Goal: Information Seeking & Learning: Learn about a topic

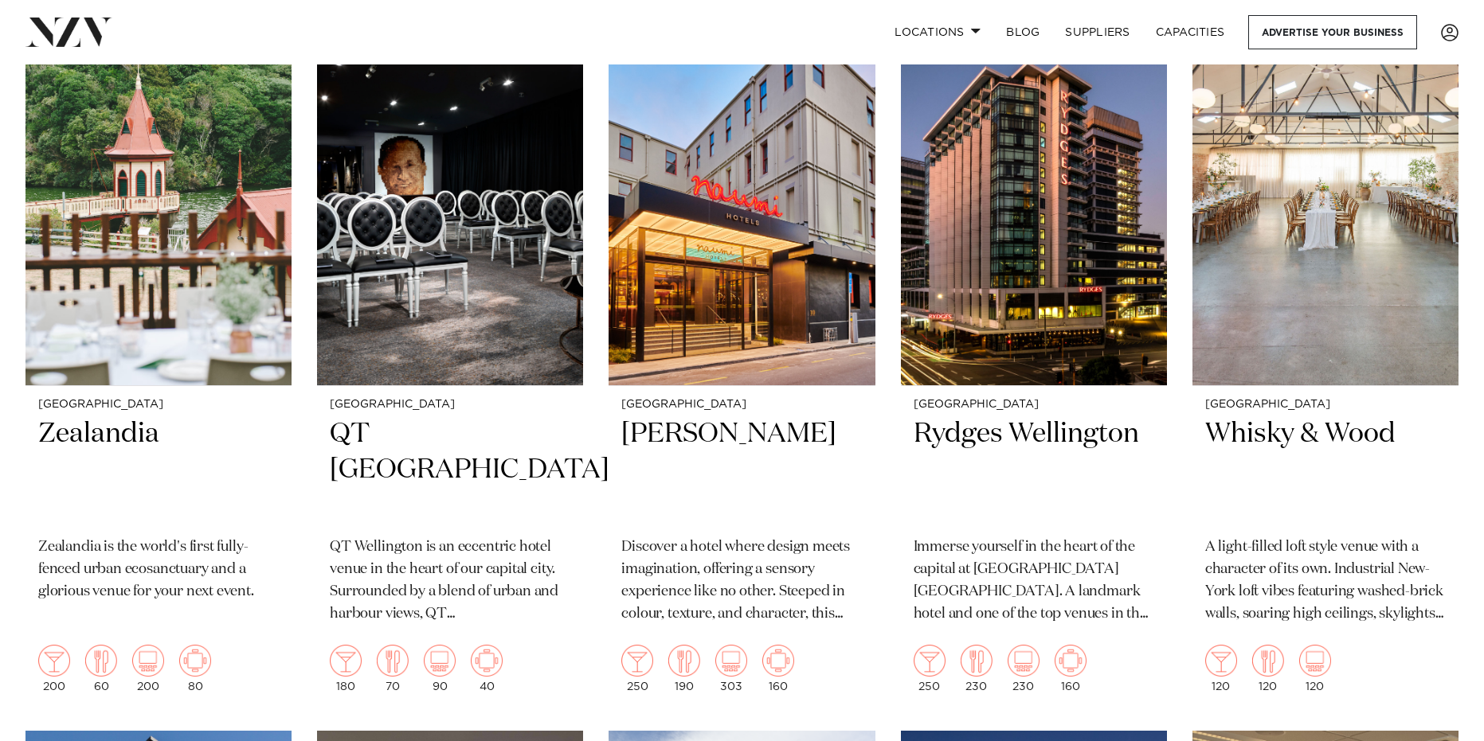
scroll to position [159, 0]
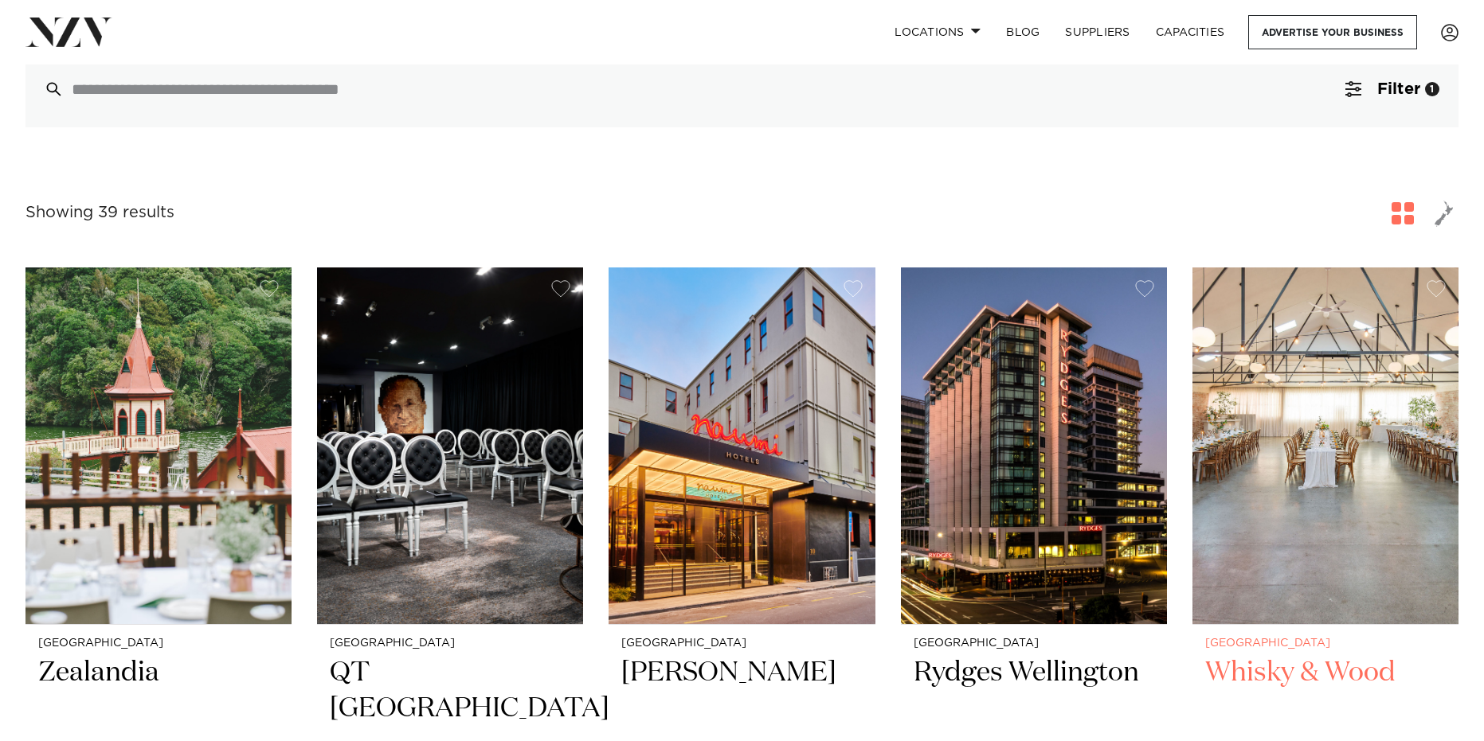
click at [1268, 524] on img at bounding box center [1325, 446] width 266 height 357
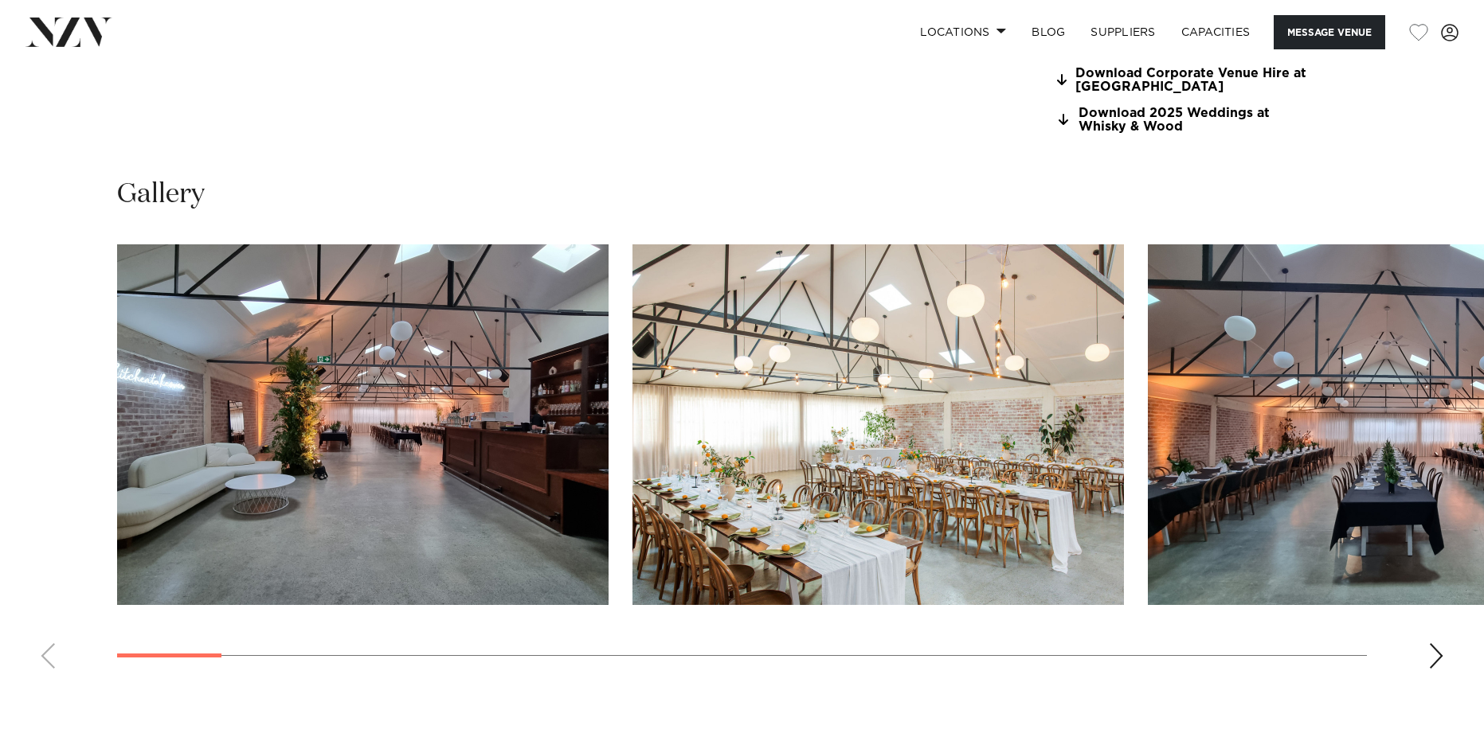
scroll to position [1593, 0]
click at [1449, 660] on swiper-container at bounding box center [742, 463] width 1484 height 437
click at [1443, 660] on div "Next slide" at bounding box center [1436, 656] width 16 height 25
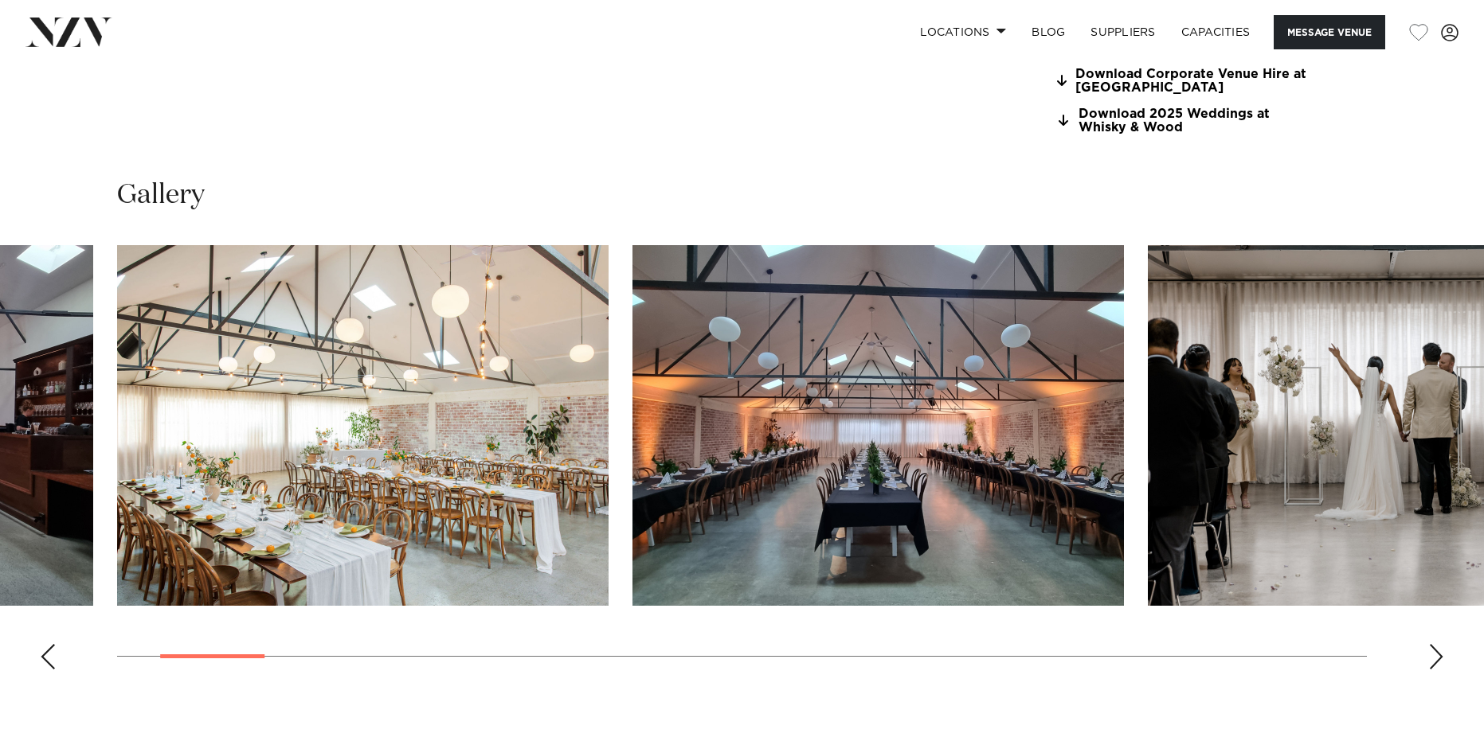
click at [1443, 660] on div "Next slide" at bounding box center [1436, 656] width 16 height 25
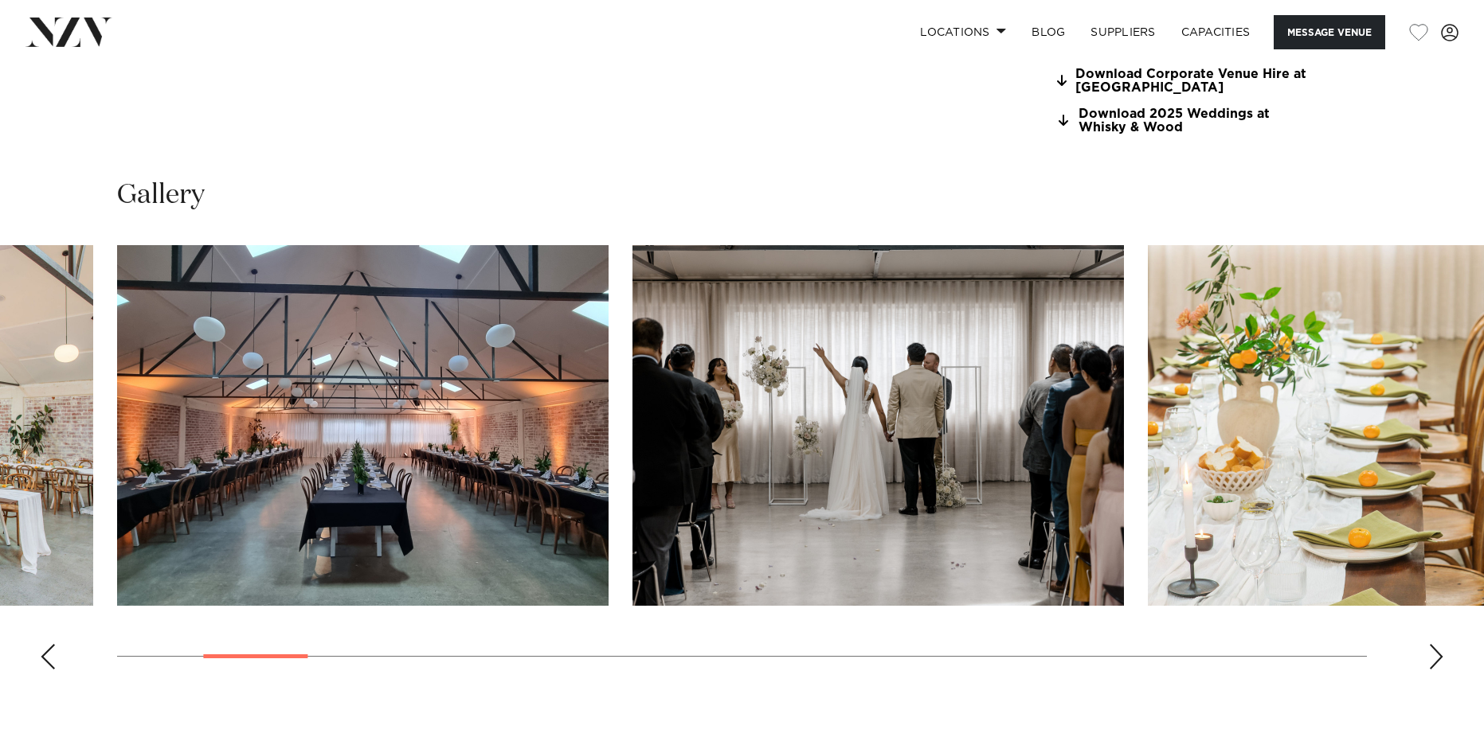
click at [1443, 660] on div "Next slide" at bounding box center [1436, 656] width 16 height 25
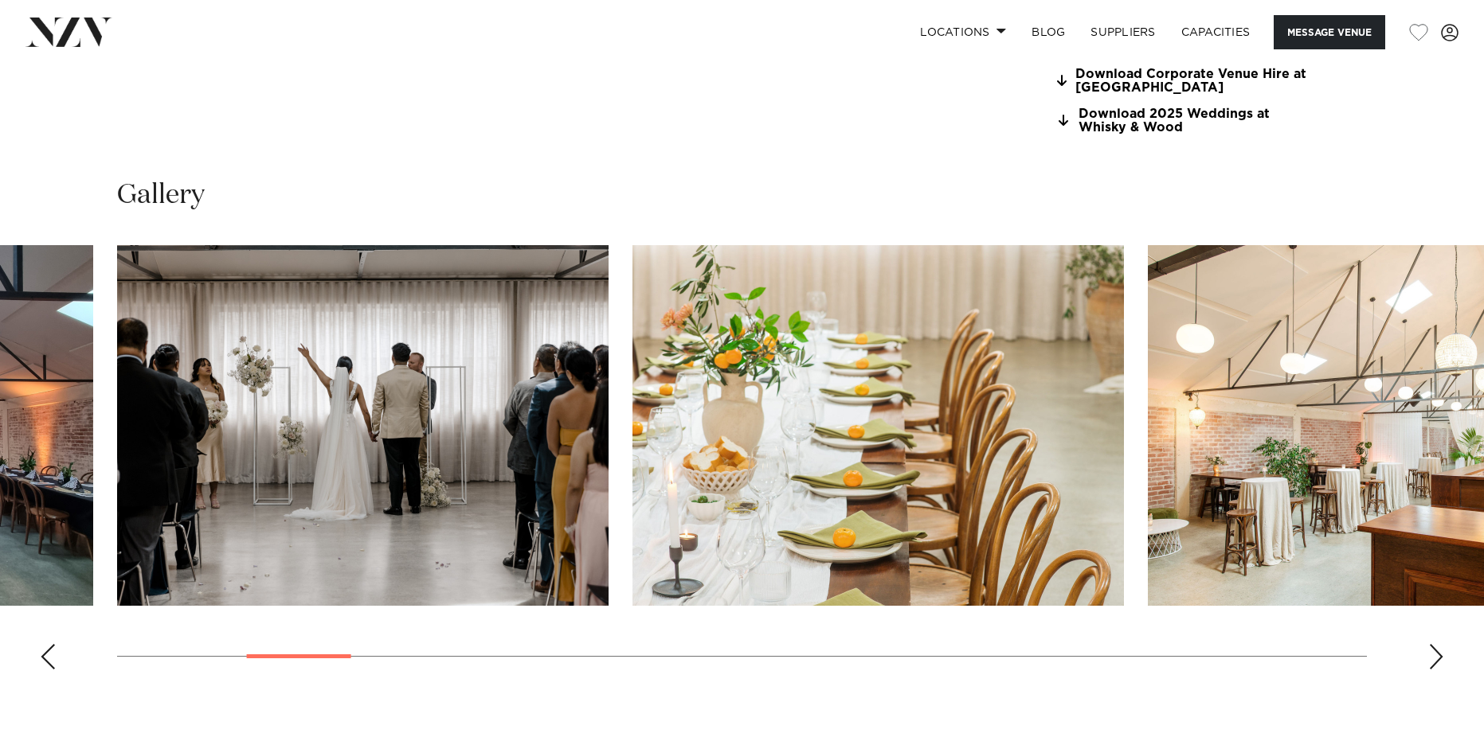
click at [1443, 660] on div "Next slide" at bounding box center [1436, 656] width 16 height 25
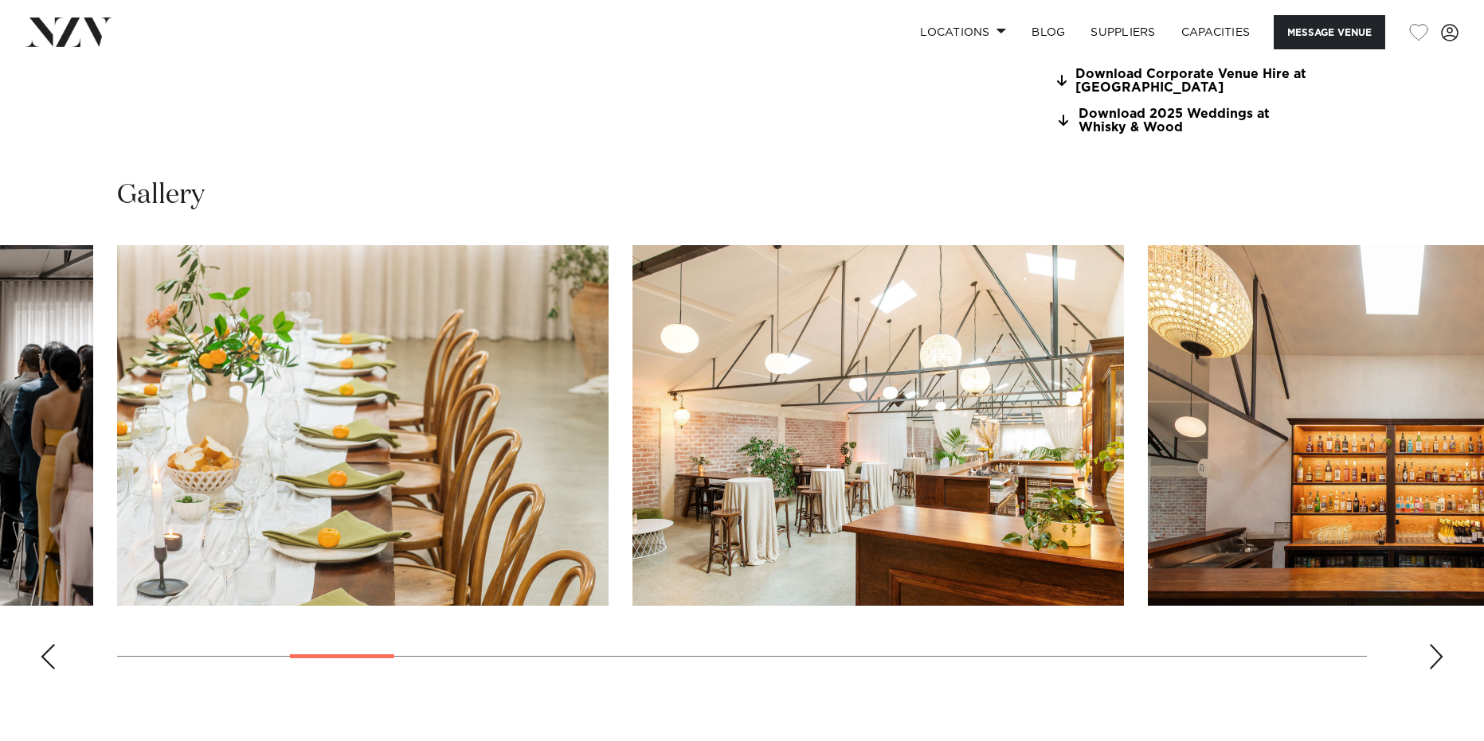
click at [1443, 660] on div "Next slide" at bounding box center [1436, 656] width 16 height 25
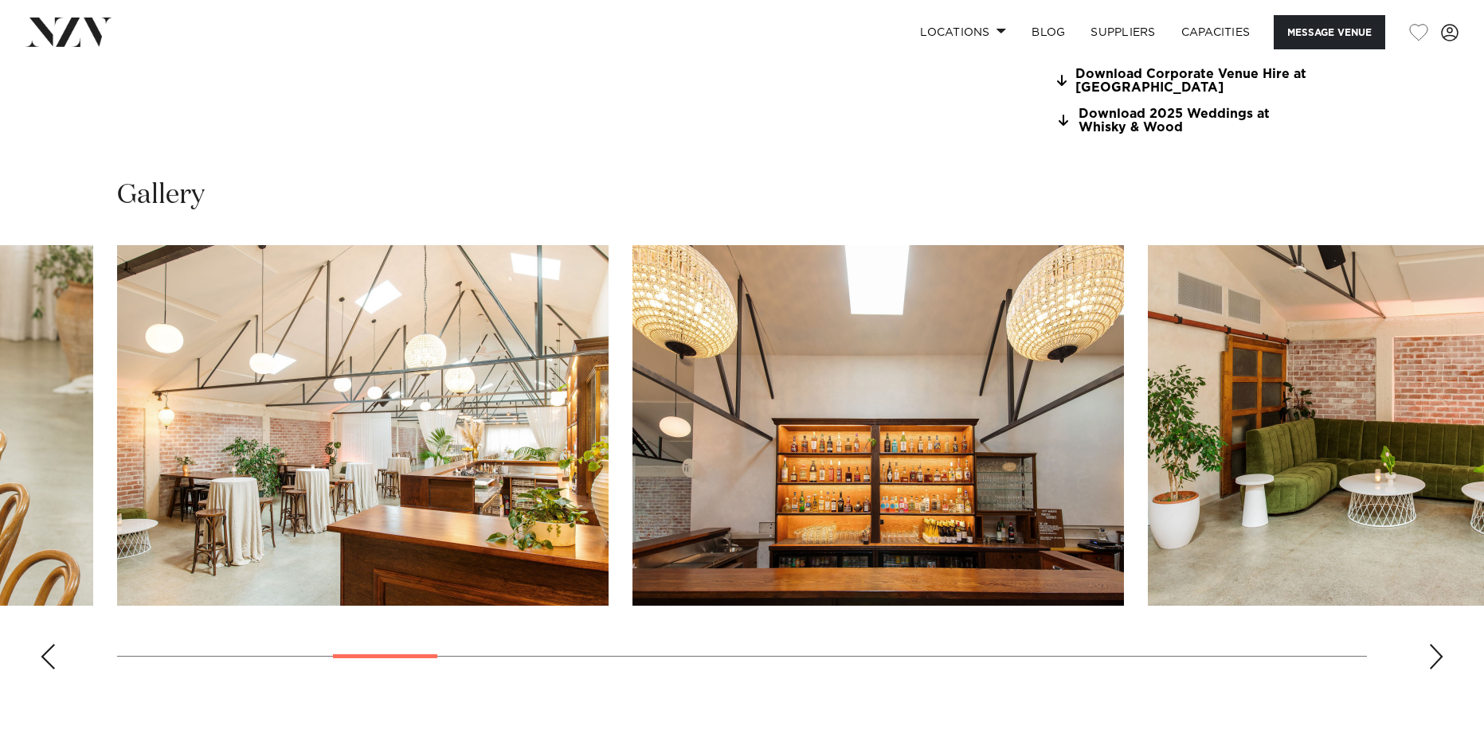
click at [1443, 660] on div "Next slide" at bounding box center [1436, 656] width 16 height 25
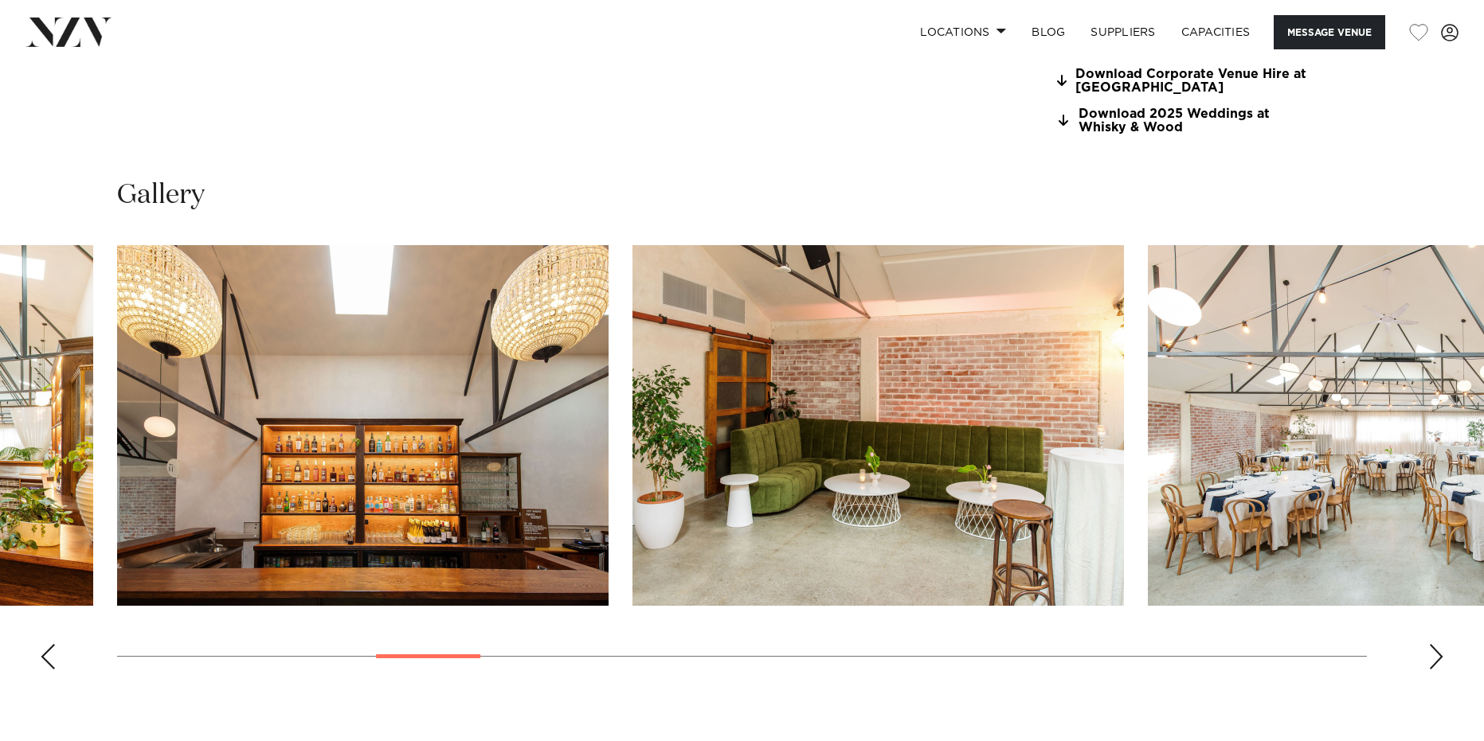
click at [1443, 660] on div "Next slide" at bounding box center [1436, 656] width 16 height 25
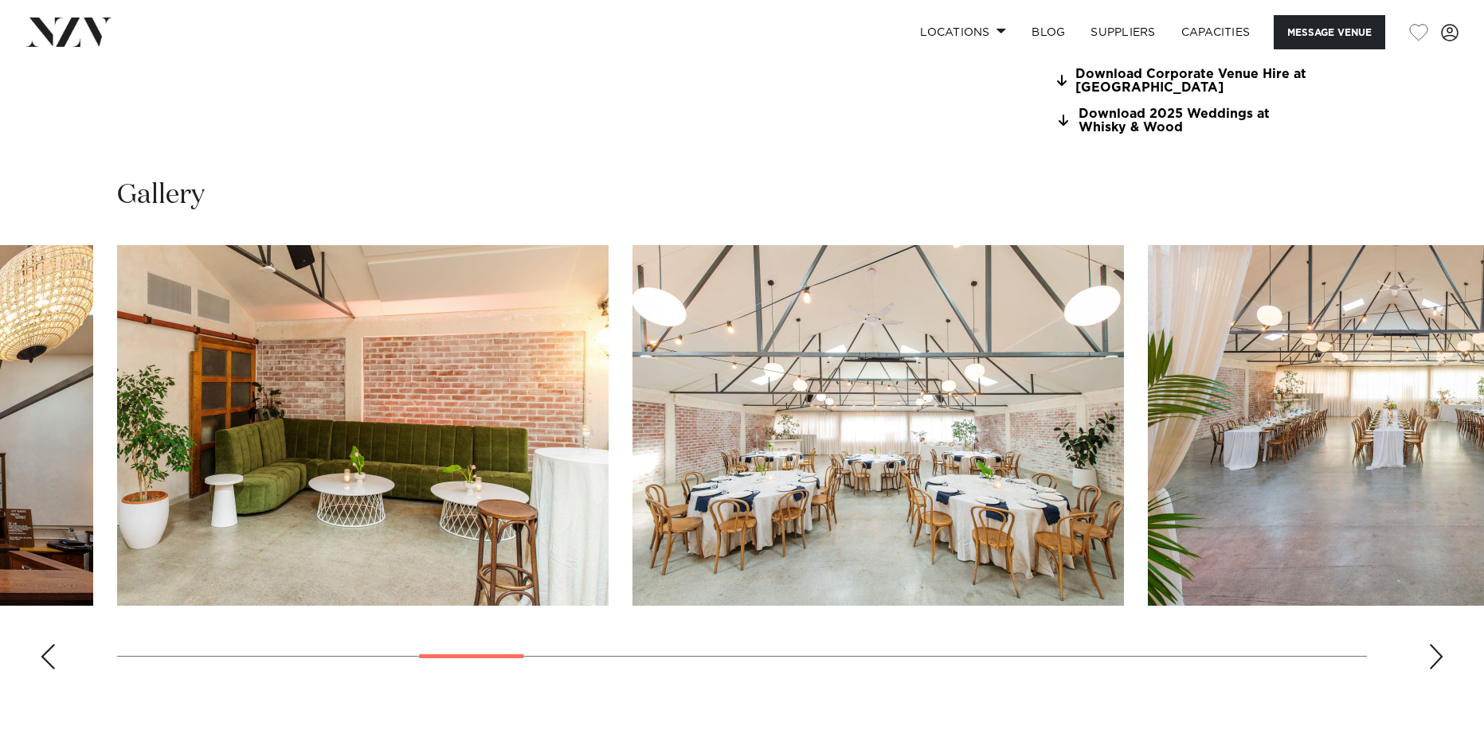
click at [1442, 660] on div "Next slide" at bounding box center [1436, 656] width 16 height 25
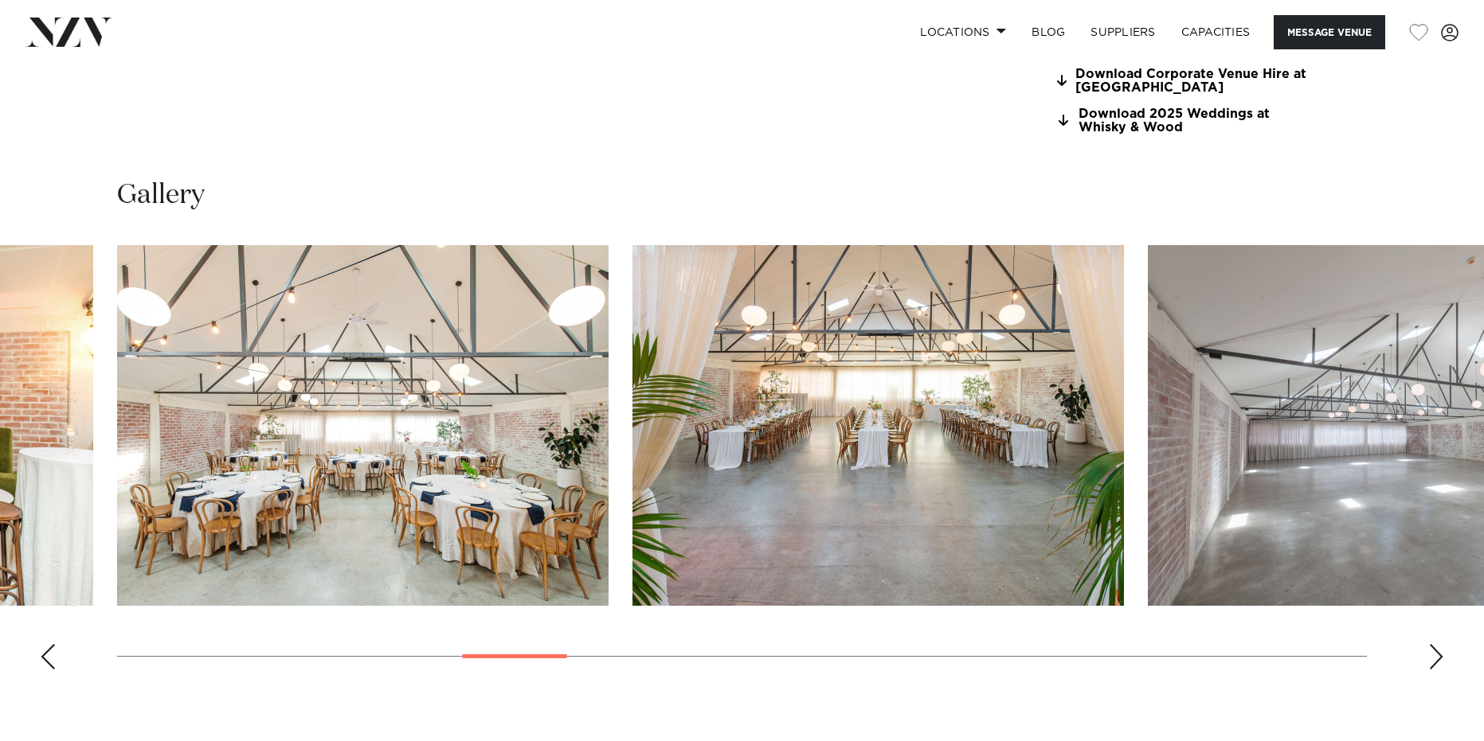
click at [1441, 660] on div "Next slide" at bounding box center [1436, 656] width 16 height 25
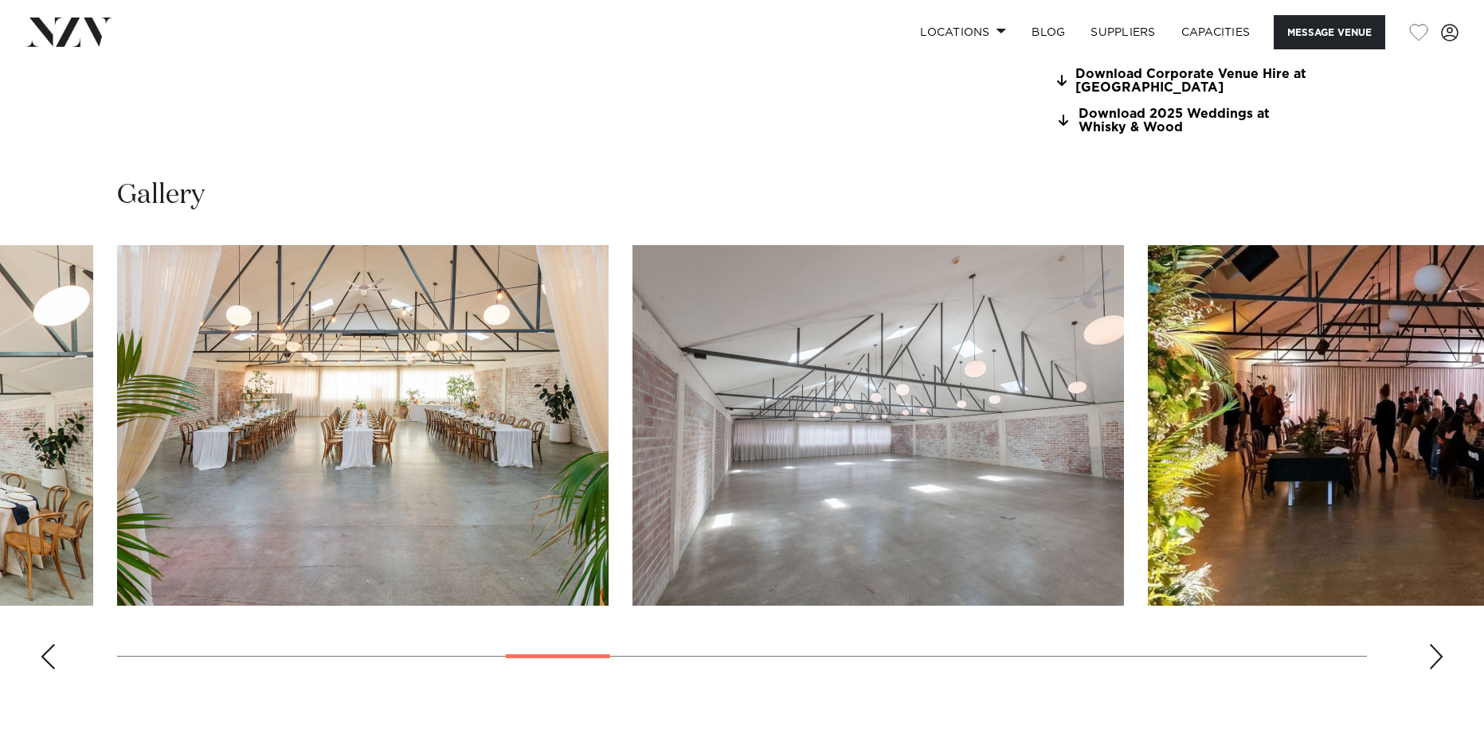
click at [1441, 660] on div "Next slide" at bounding box center [1436, 656] width 16 height 25
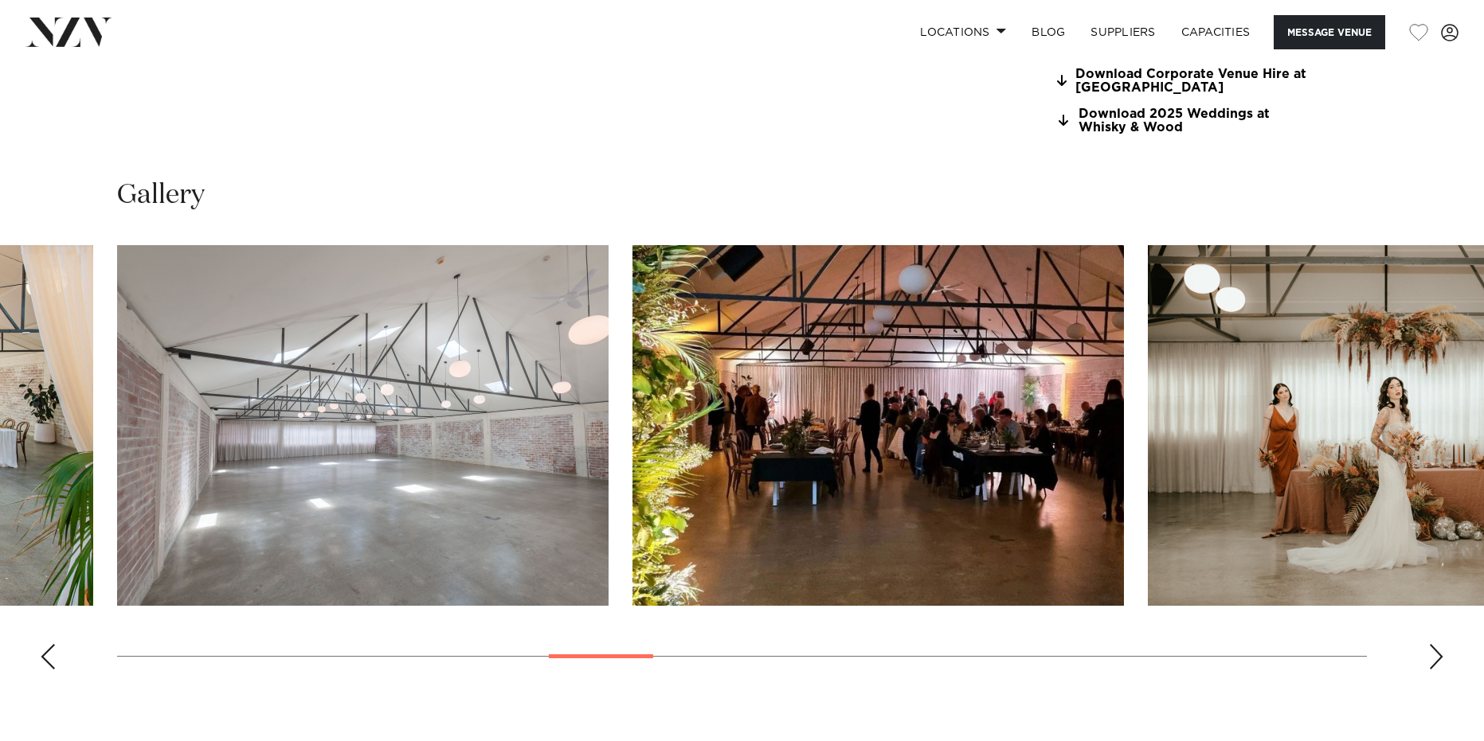
click at [1440, 658] on div "Next slide" at bounding box center [1436, 656] width 16 height 25
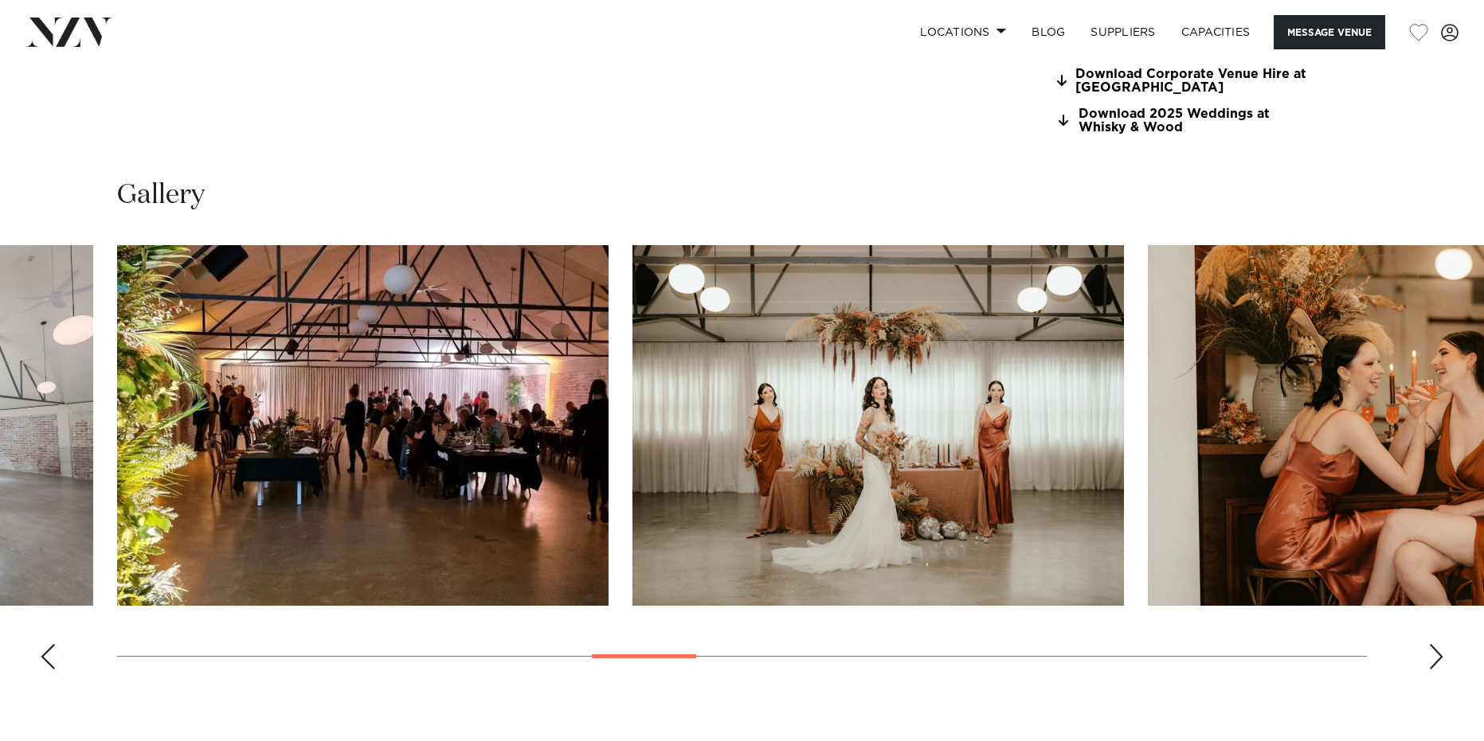
click at [1440, 658] on div "Next slide" at bounding box center [1436, 656] width 16 height 25
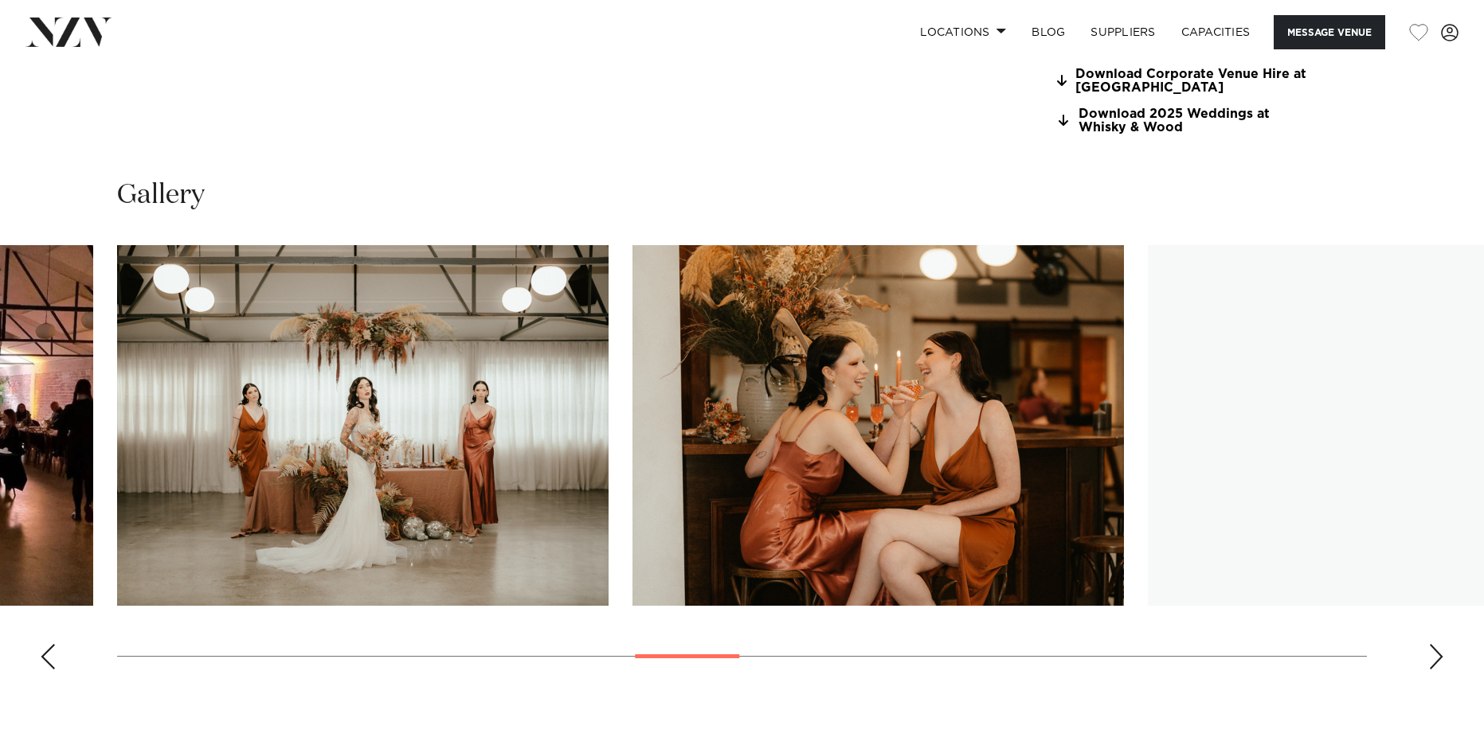
click at [1440, 658] on div "Next slide" at bounding box center [1436, 656] width 16 height 25
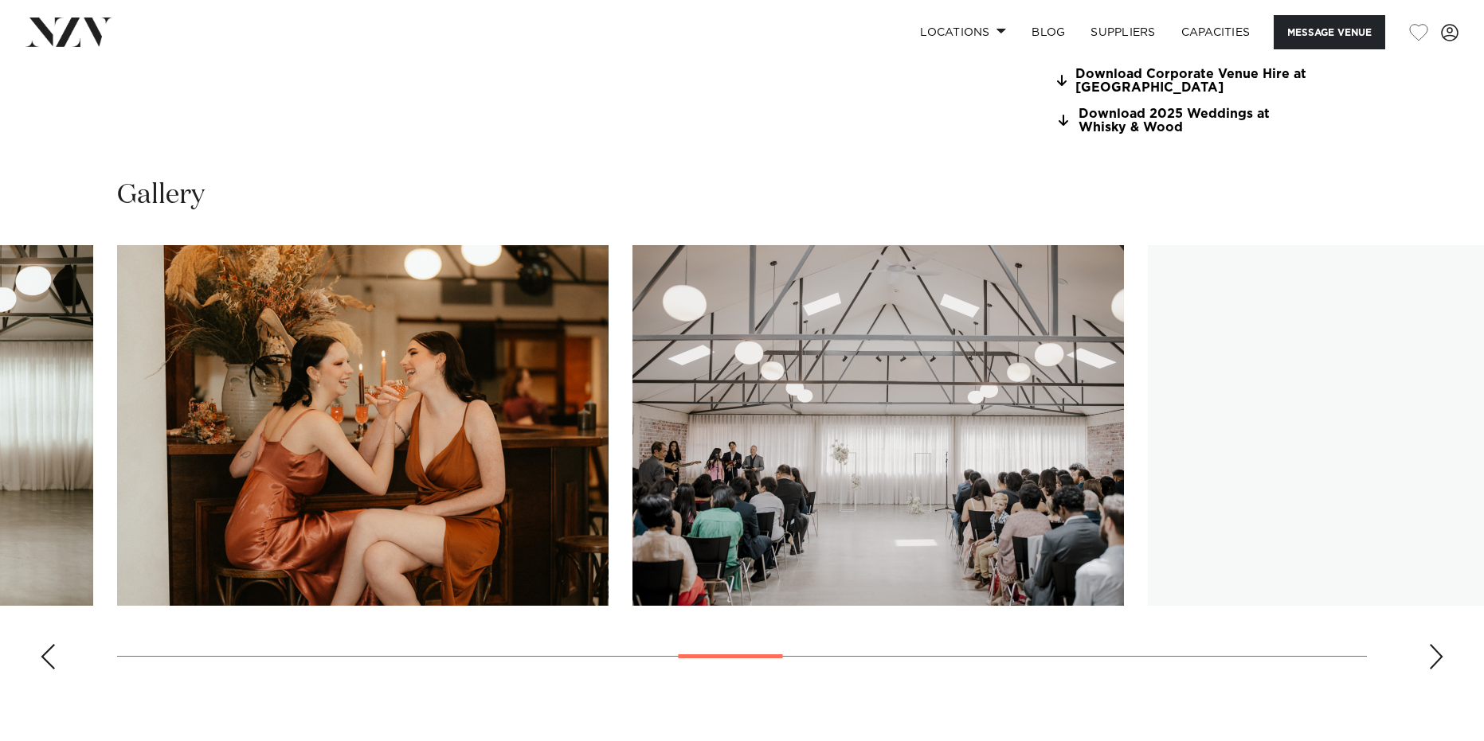
click at [1440, 658] on div "Next slide" at bounding box center [1436, 656] width 16 height 25
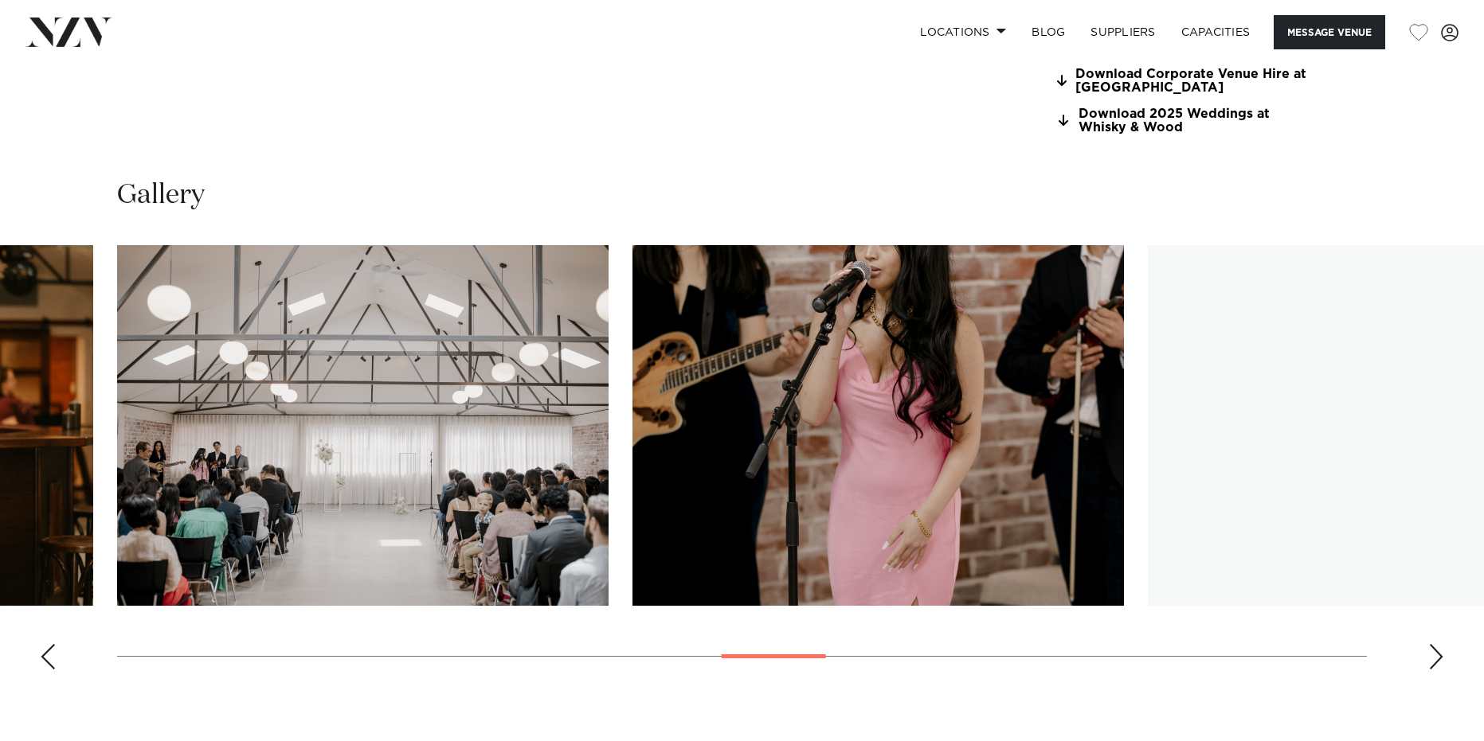
click at [1440, 658] on div "Next slide" at bounding box center [1436, 656] width 16 height 25
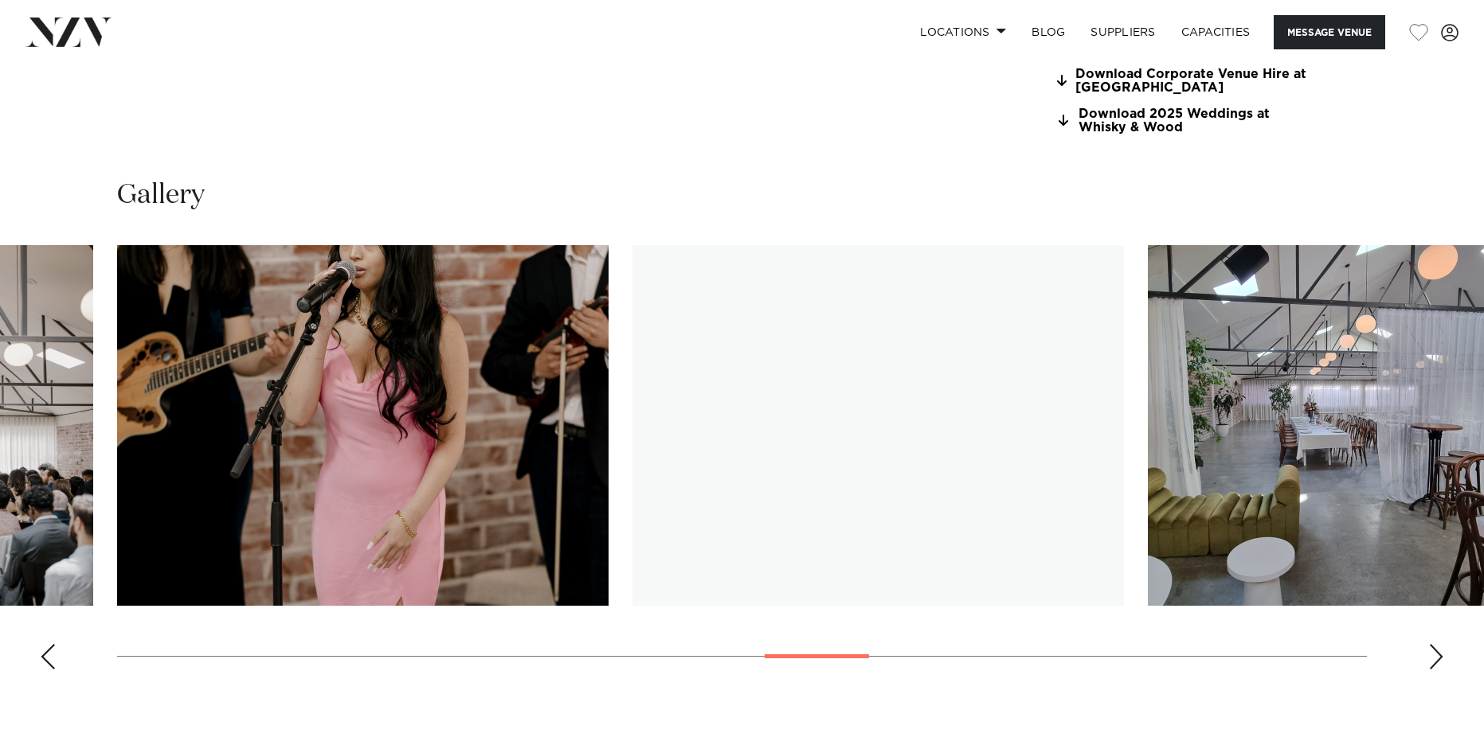
click at [1440, 658] on div "Next slide" at bounding box center [1436, 656] width 16 height 25
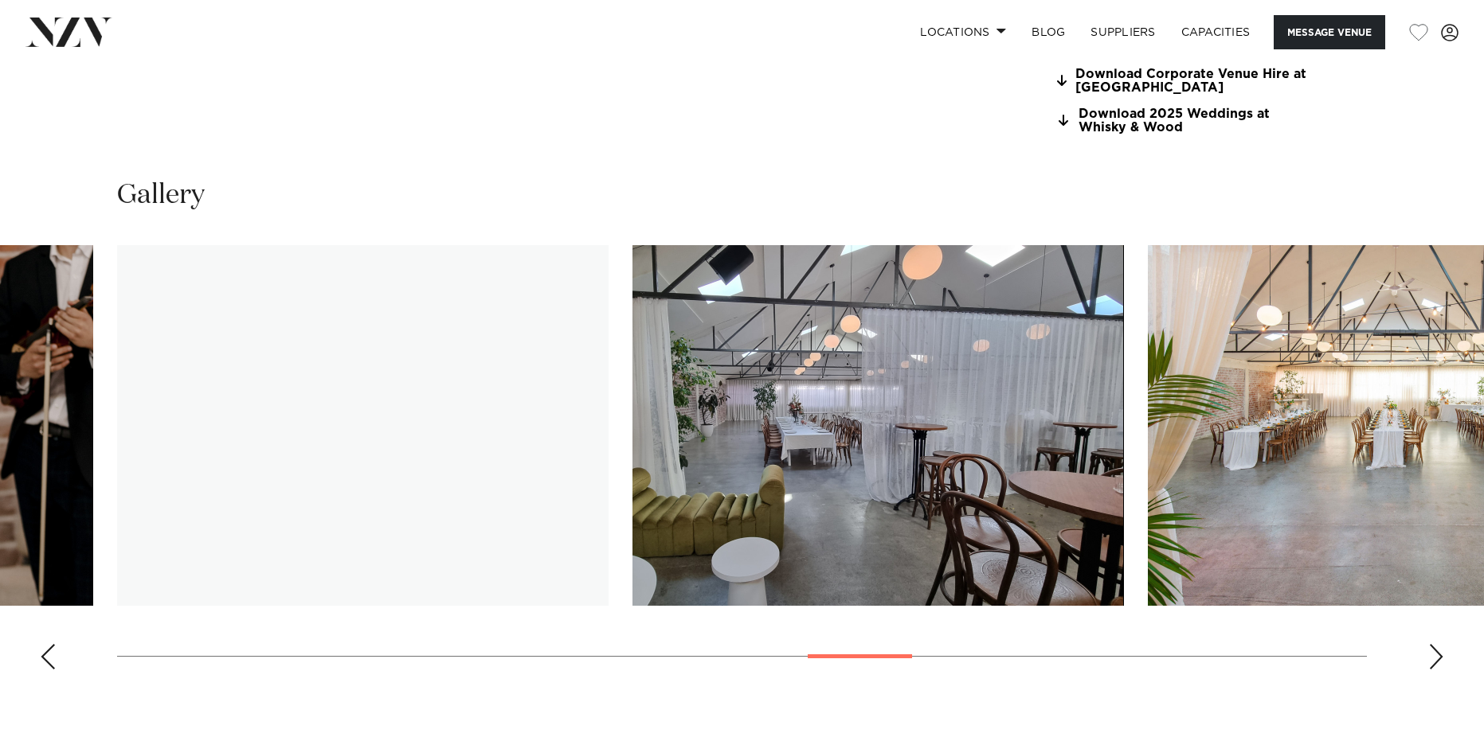
click at [1440, 658] on div "Next slide" at bounding box center [1436, 656] width 16 height 25
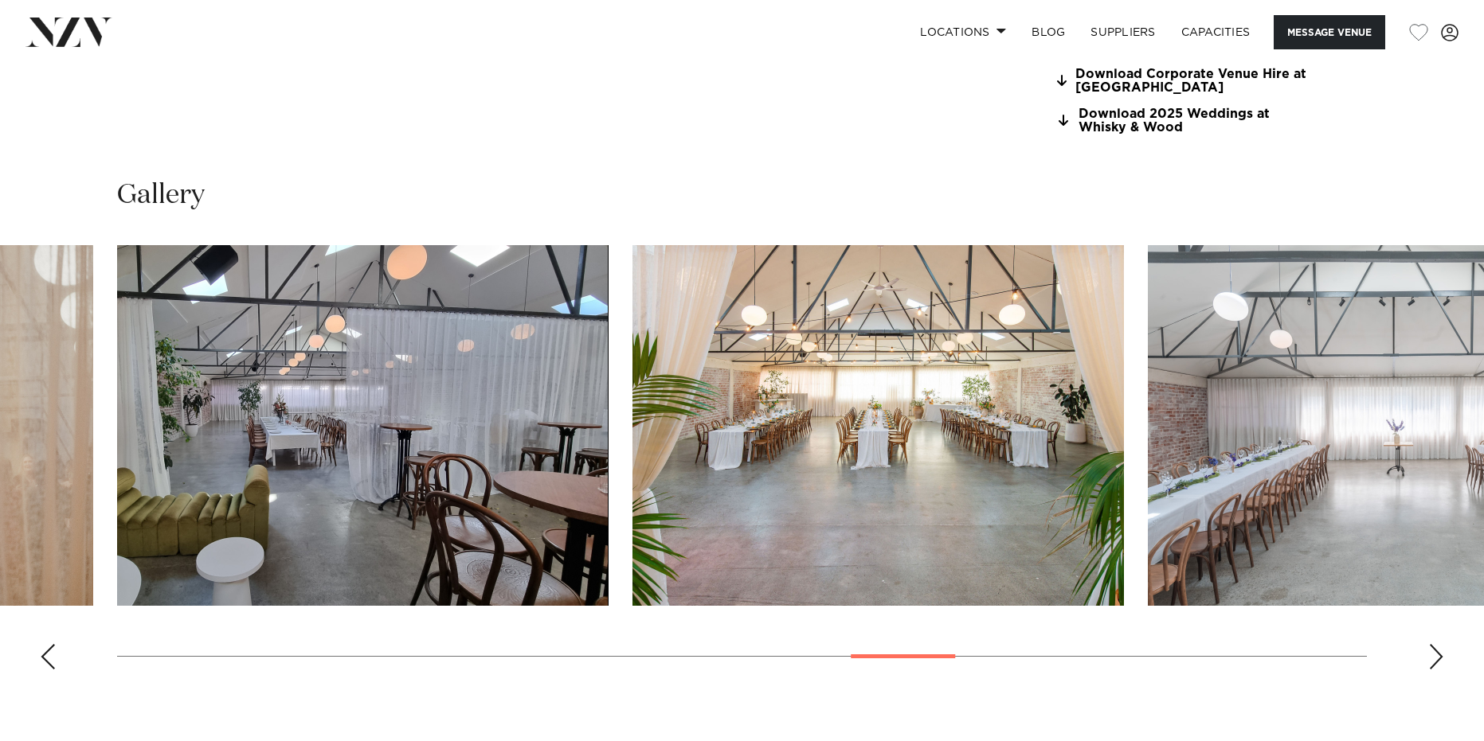
click at [1440, 656] on div "Next slide" at bounding box center [1436, 656] width 16 height 25
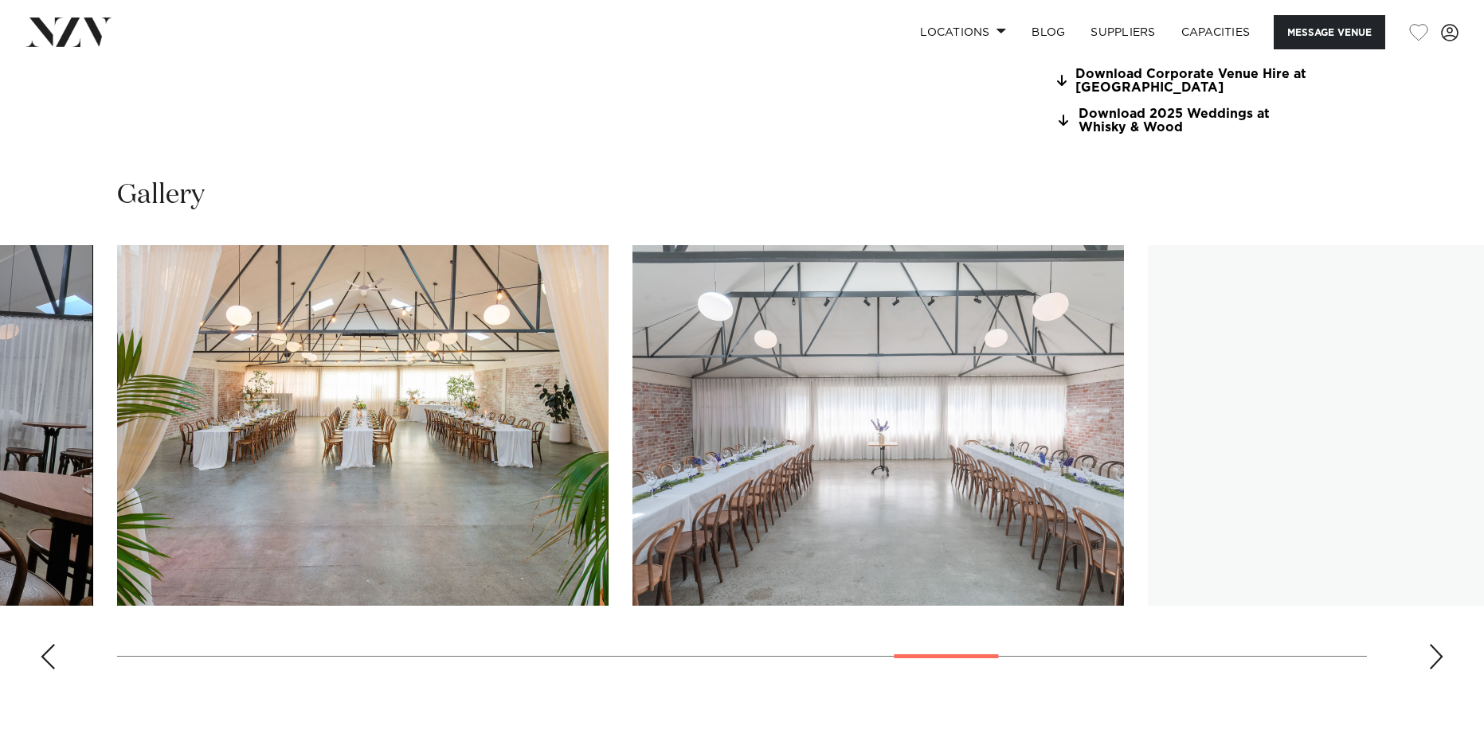
click at [1440, 656] on div "Next slide" at bounding box center [1436, 656] width 16 height 25
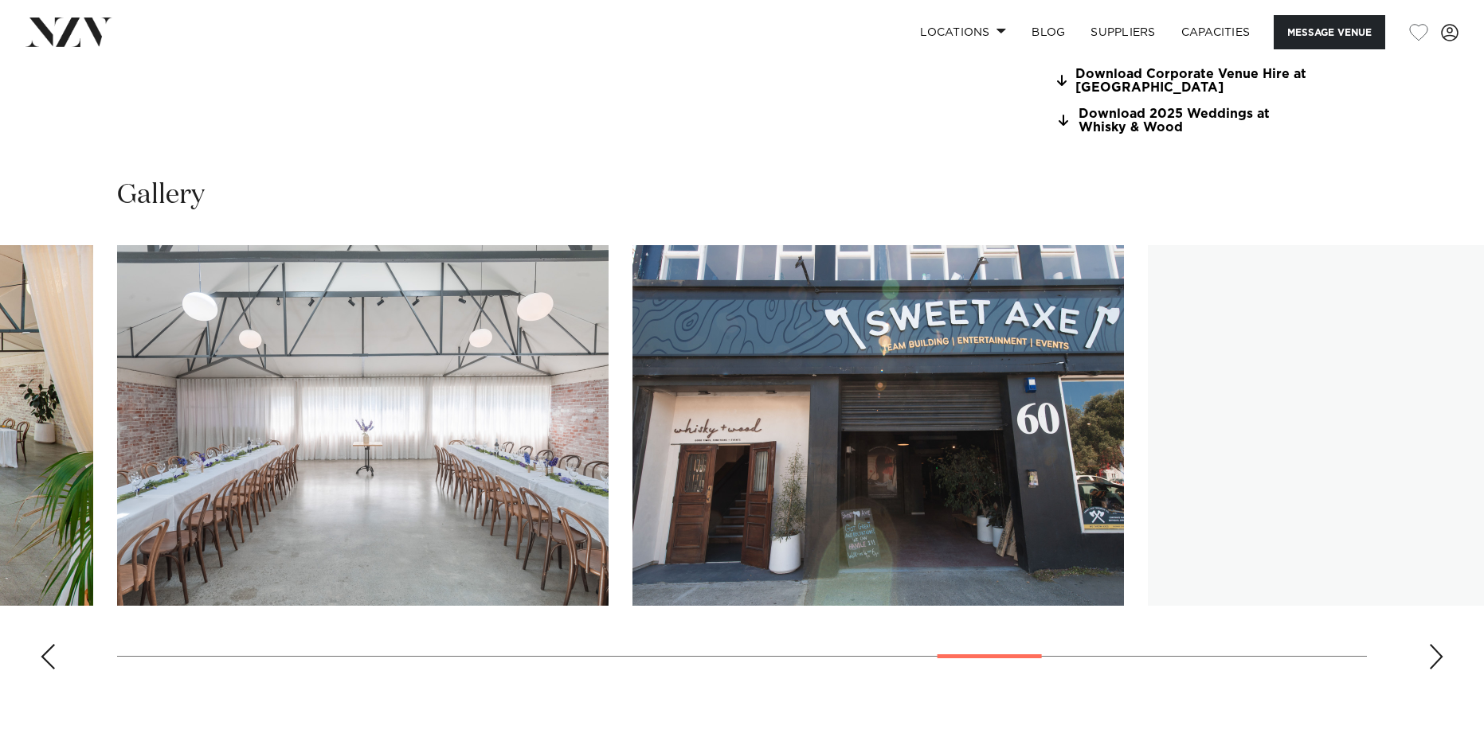
click at [1440, 656] on div "Next slide" at bounding box center [1436, 656] width 16 height 25
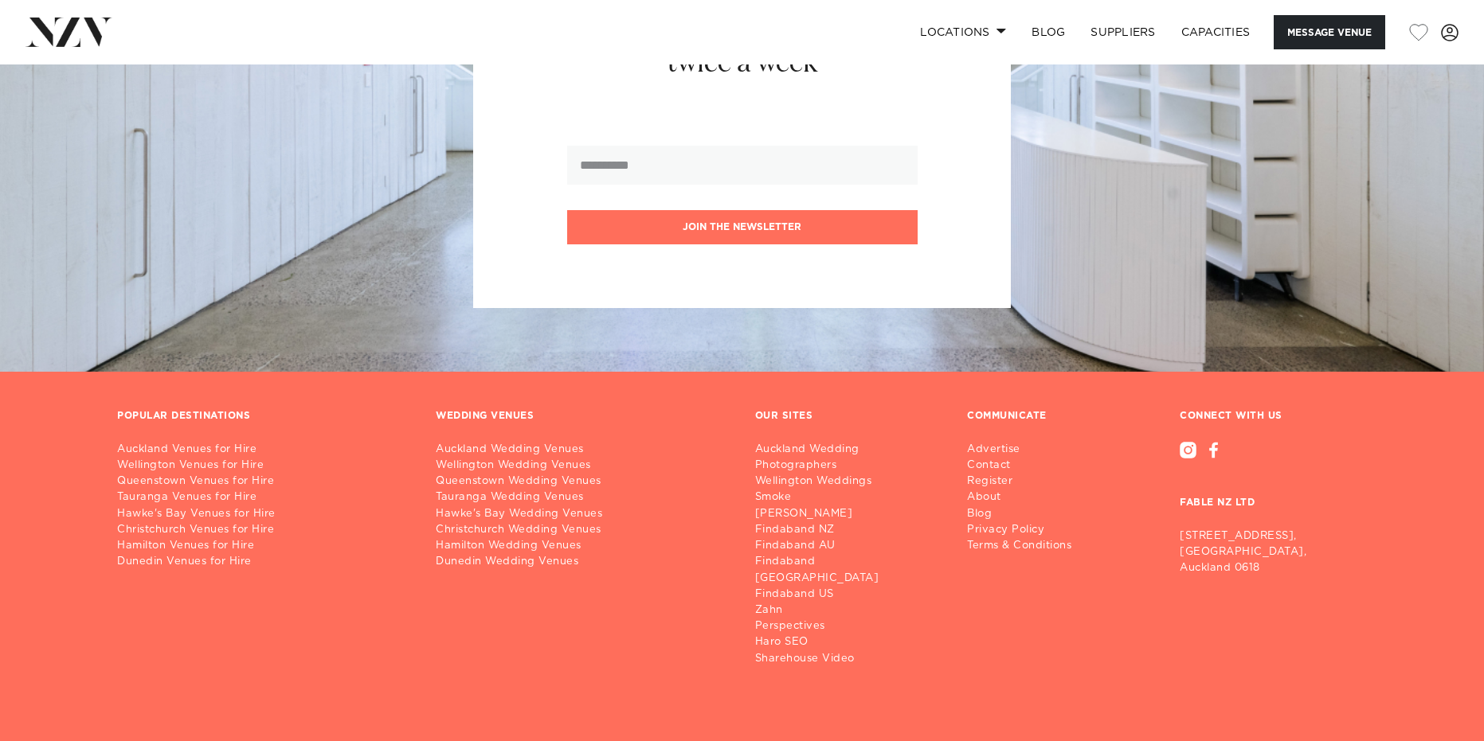
scroll to position [4238, 0]
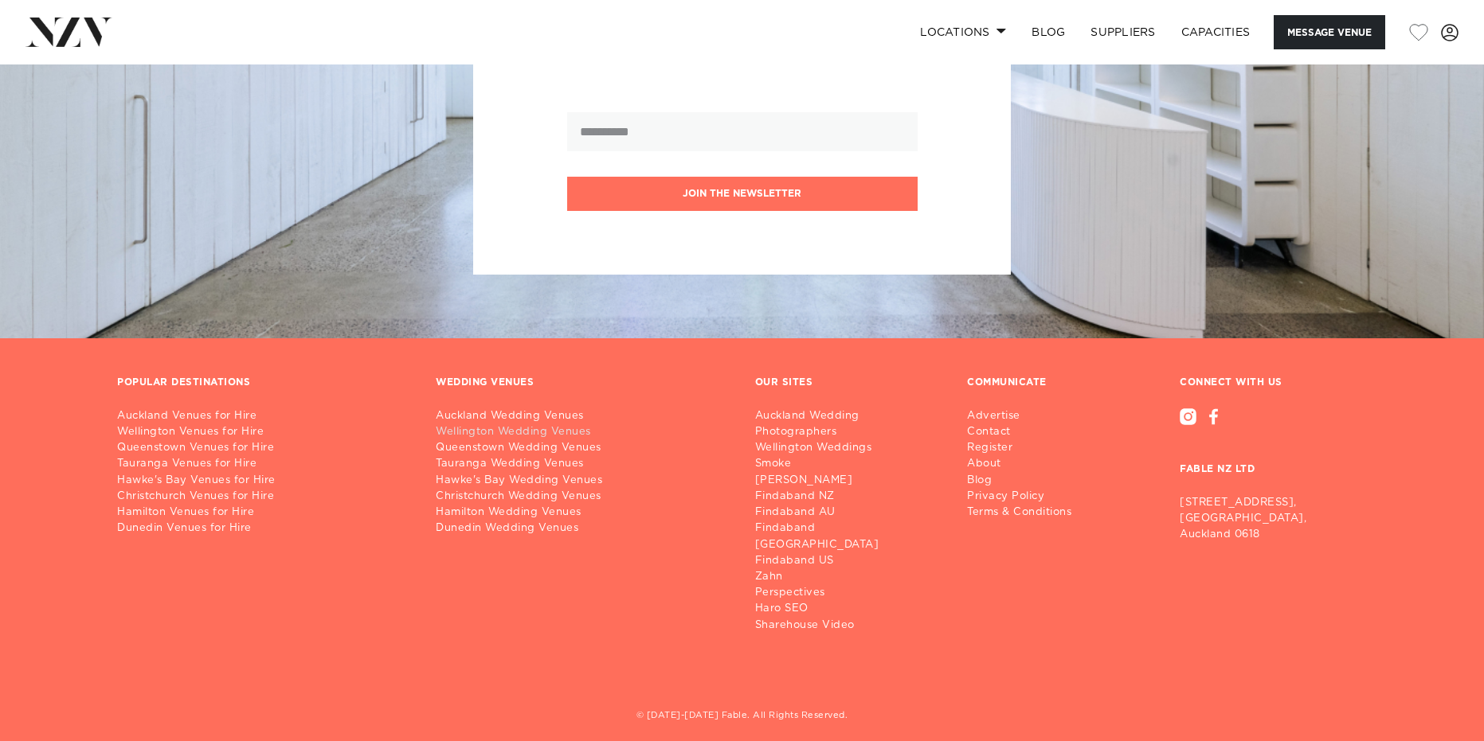
click at [498, 434] on link "Wellington Wedding Venues" at bounding box center [582, 432] width 293 height 16
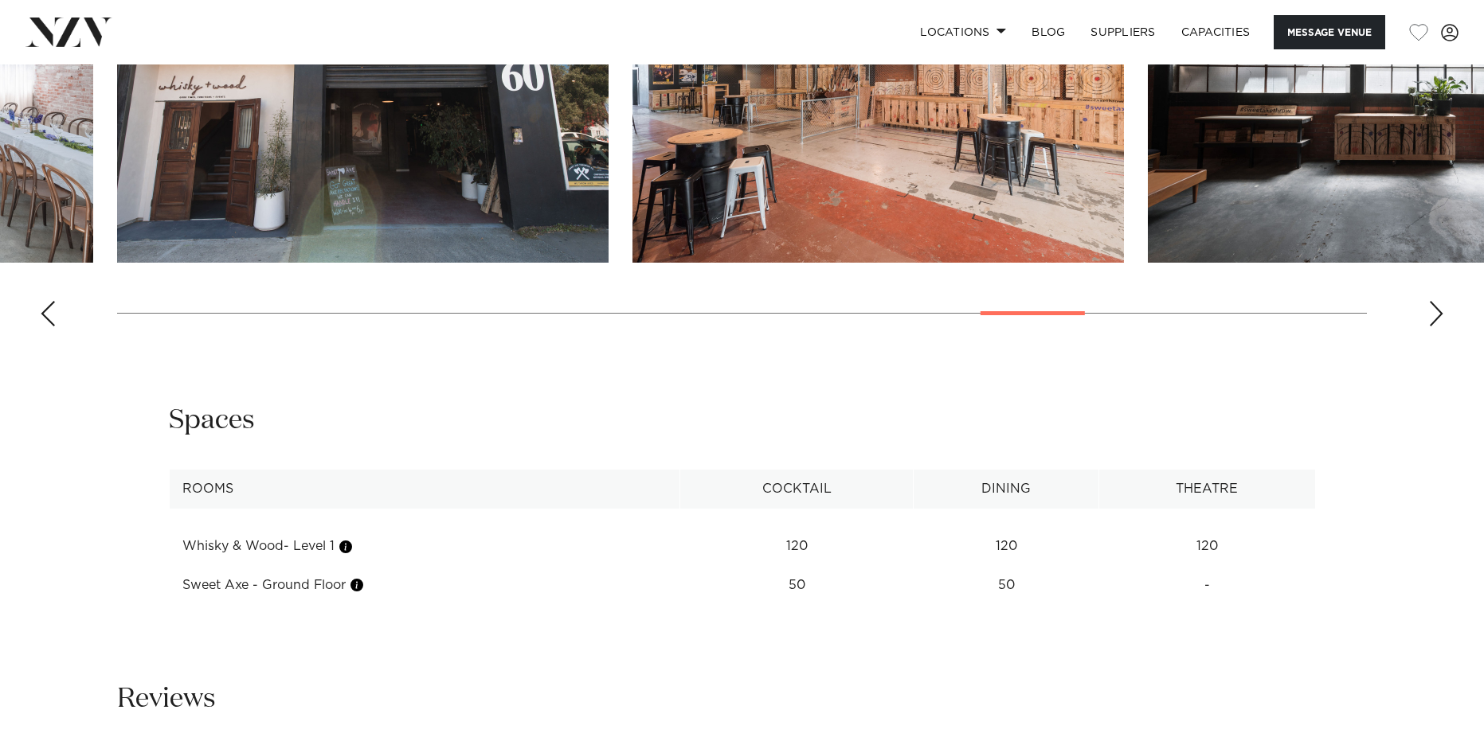
scroll to position [1929, 0]
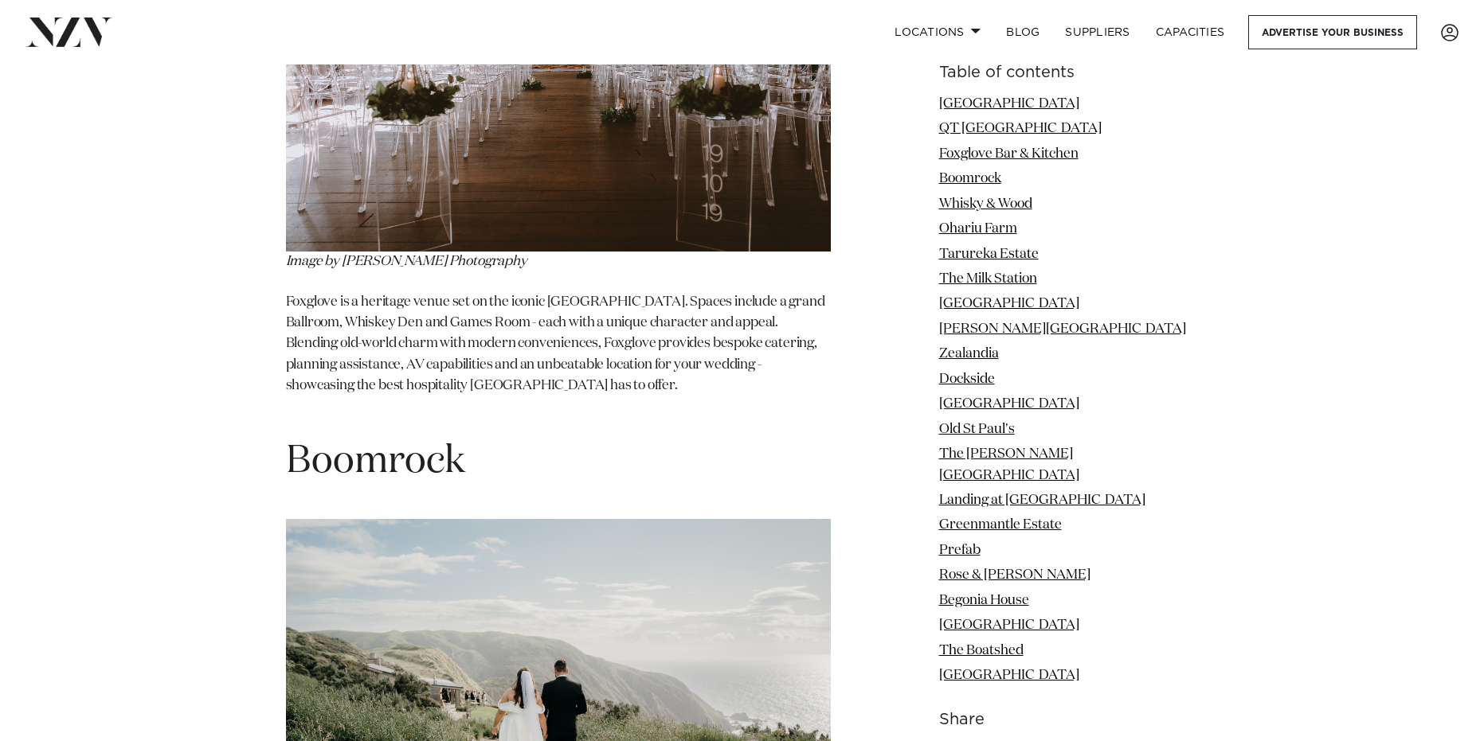
scroll to position [3902, 0]
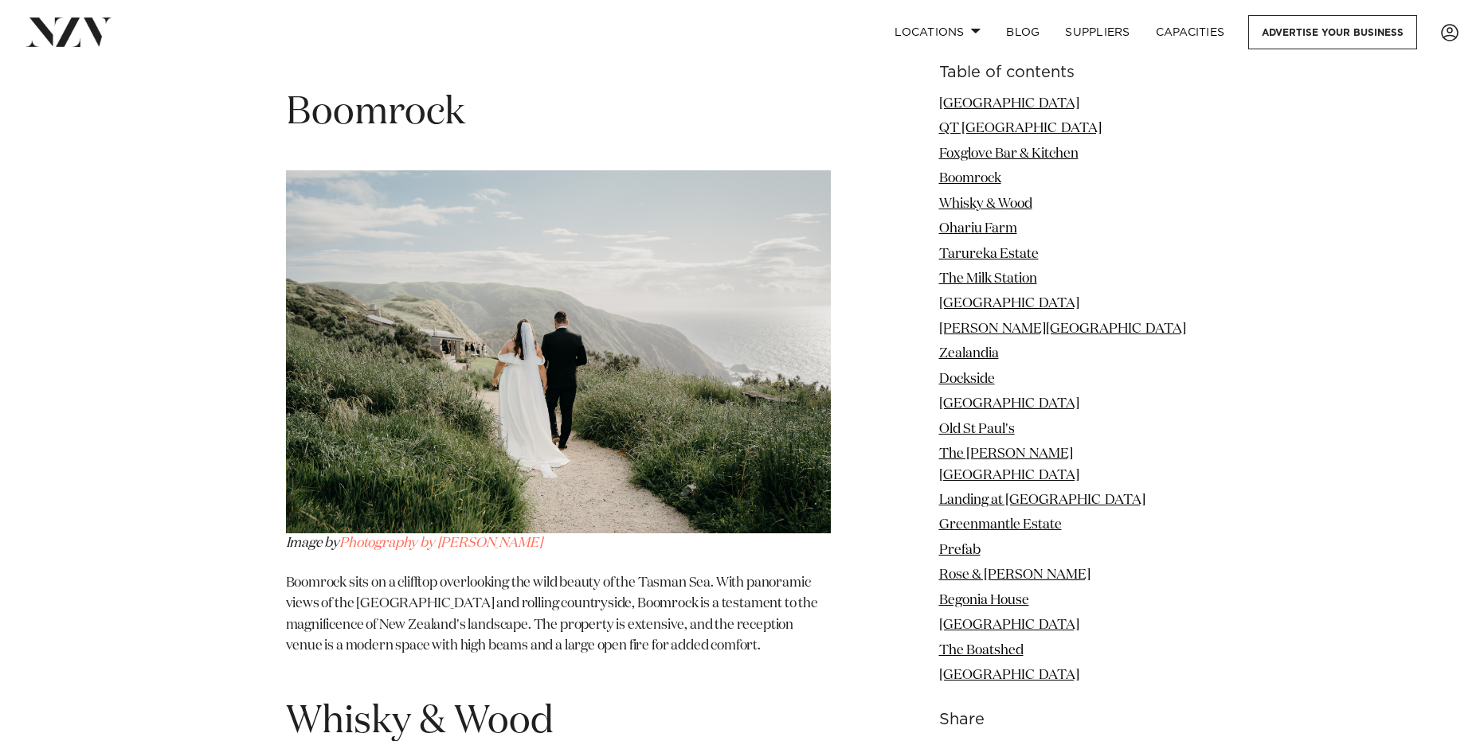
click at [607, 413] on img at bounding box center [558, 351] width 545 height 363
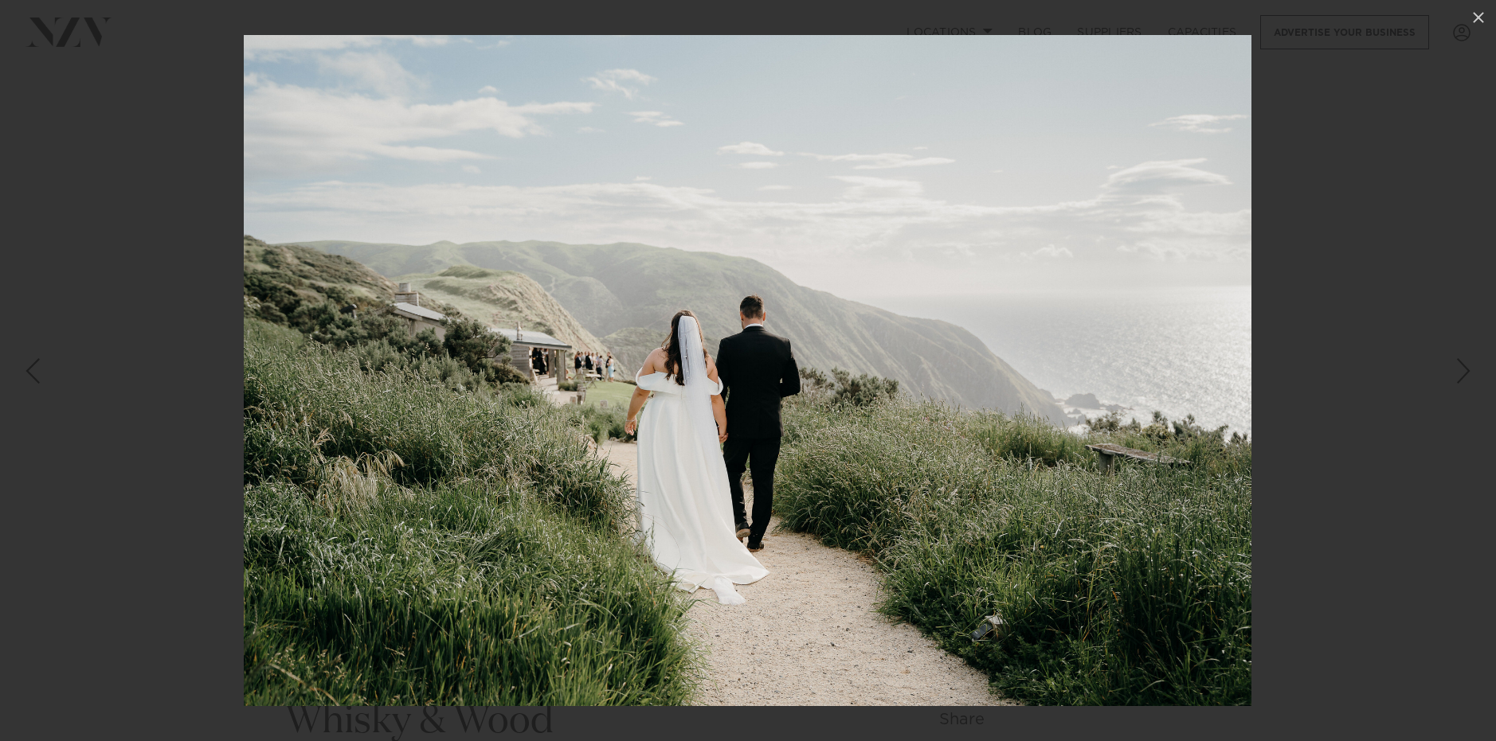
click at [1268, 397] on div at bounding box center [748, 370] width 1496 height 741
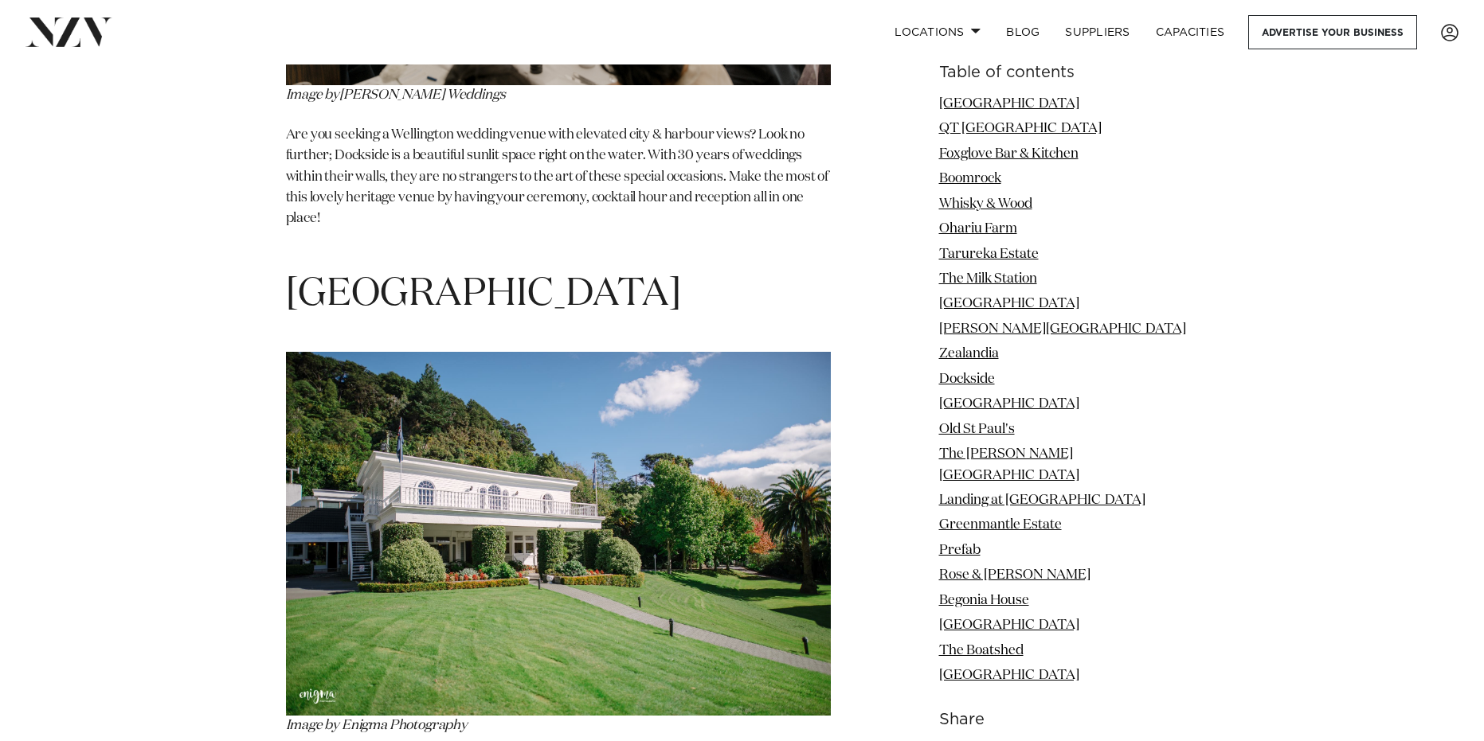
scroll to position [9397, 0]
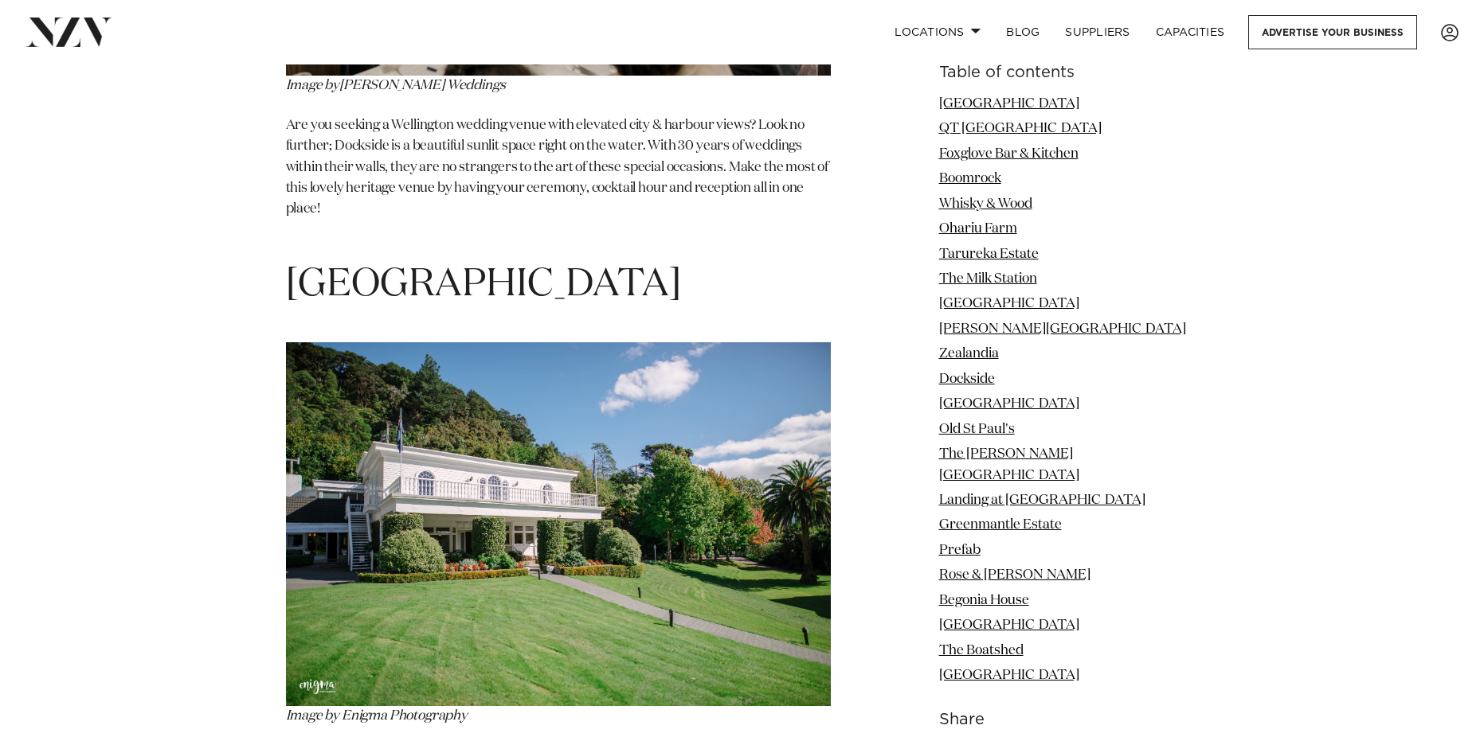
drag, startPoint x: 603, startPoint y: 141, endPoint x: 299, endPoint y: 128, distance: 304.5
click at [299, 260] on h1 "Wallaceville House" at bounding box center [558, 285] width 545 height 50
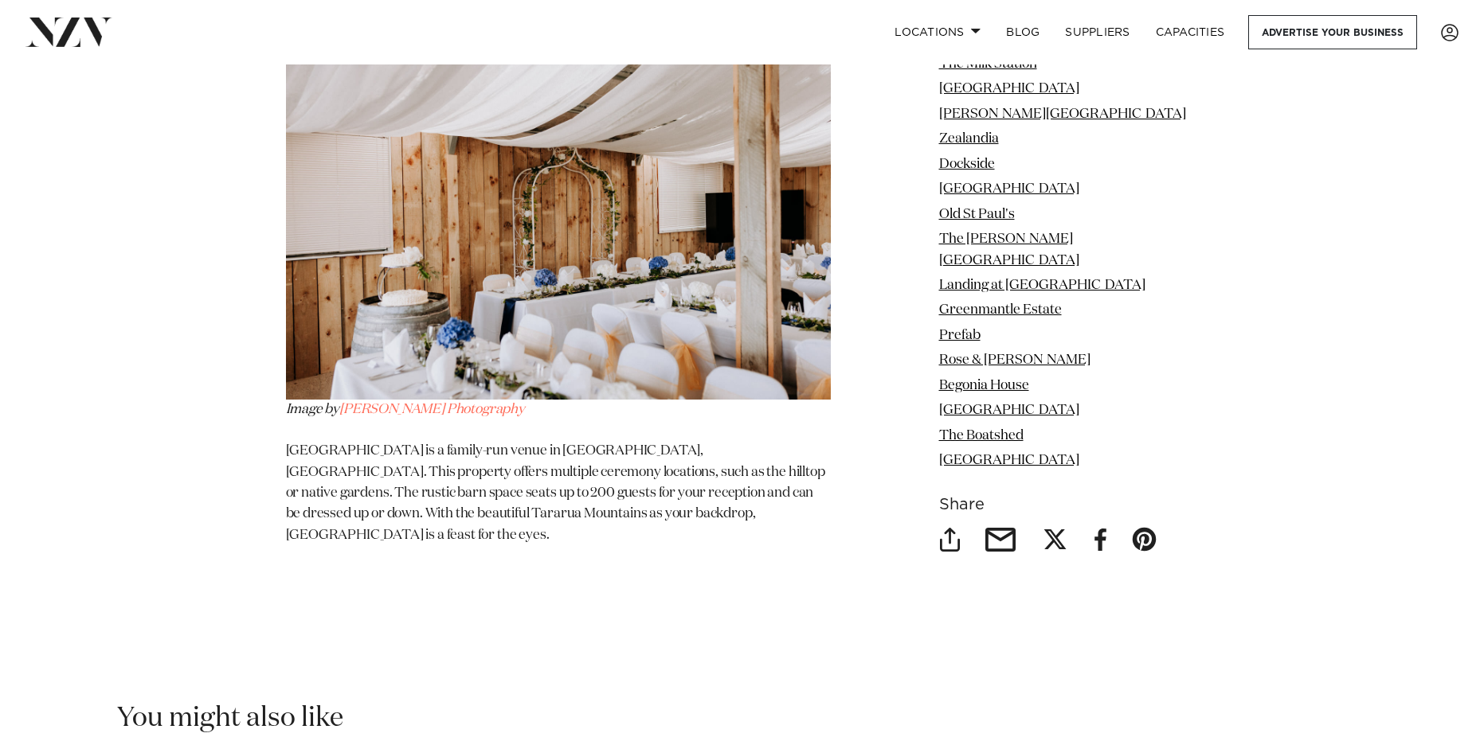
scroll to position [15290, 0]
